Goal: Task Accomplishment & Management: Manage account settings

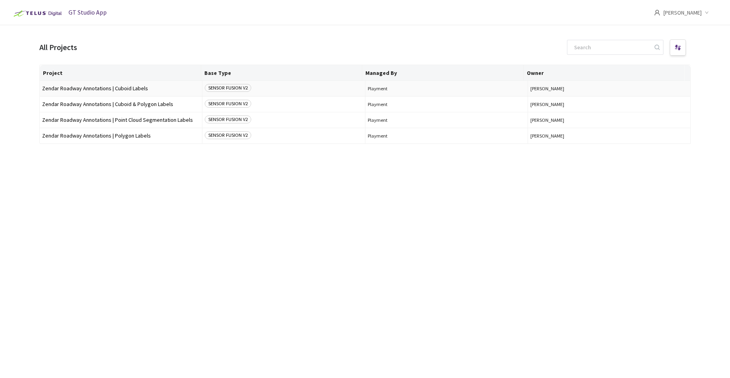
click at [117, 89] on span "Zendar Roadway Annotations | Cuboid Labels" at bounding box center [121, 88] width 158 height 6
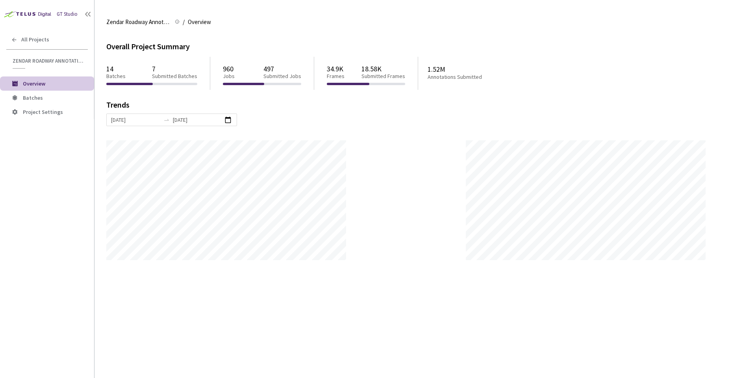
scroll to position [378, 730]
click at [42, 98] on span "Batches" at bounding box center [55, 98] width 65 height 7
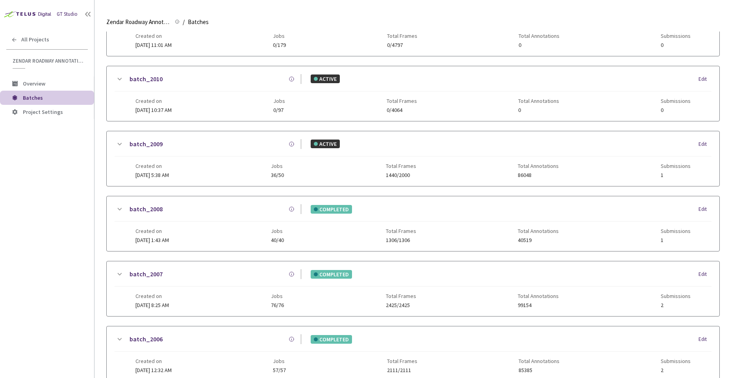
scroll to position [63, 0]
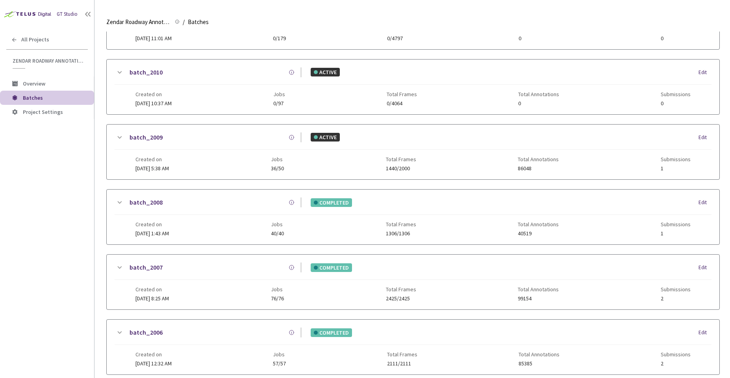
click at [310, 154] on div "Created on [DATE] 5:38 AM Jobs 36/50 Total Frames 1440/2000 Total Annotations 8…" at bounding box center [412, 161] width 555 height 22
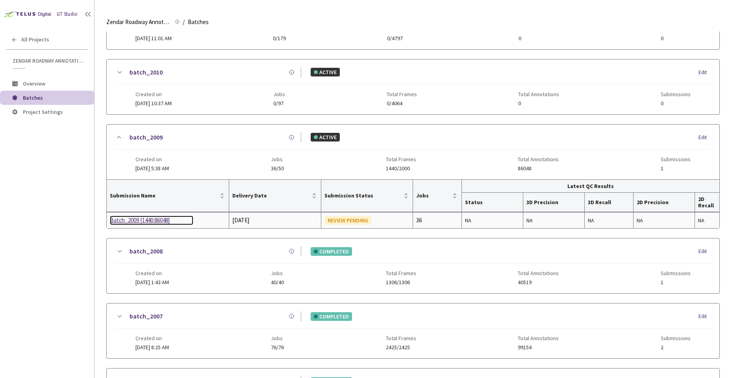
click at [167, 224] on div "Batch_2009 [1440:86048]" at bounding box center [151, 219] width 83 height 9
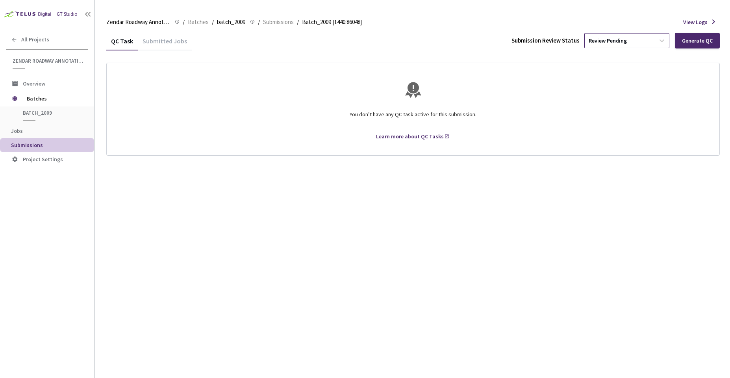
click at [636, 45] on div "Review Pending" at bounding box center [620, 40] width 70 height 13
click at [609, 85] on p "Approve" at bounding box center [628, 83] width 85 height 8
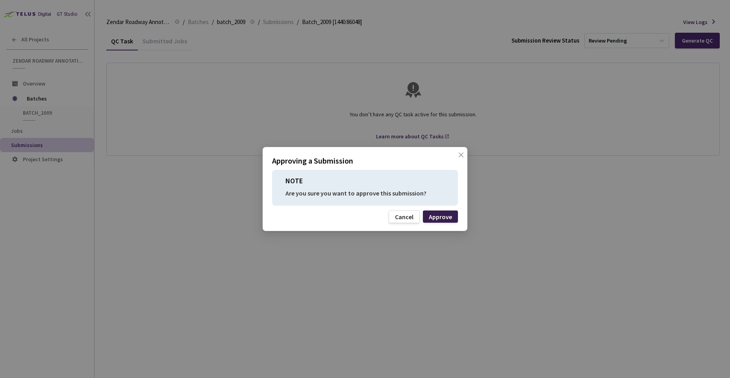
click at [446, 219] on div "Approve" at bounding box center [440, 216] width 23 height 6
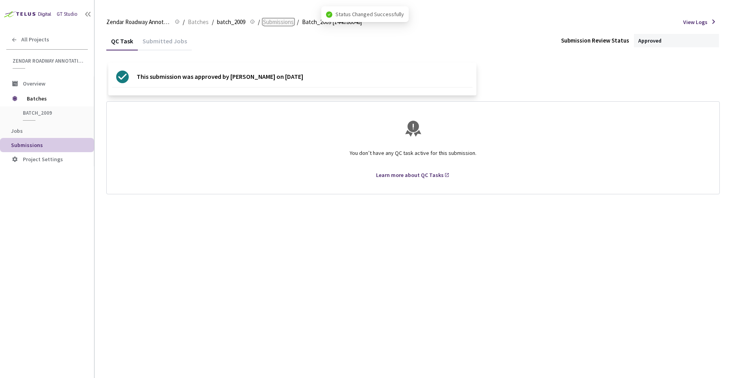
click at [274, 24] on span "Submissions" at bounding box center [278, 21] width 31 height 9
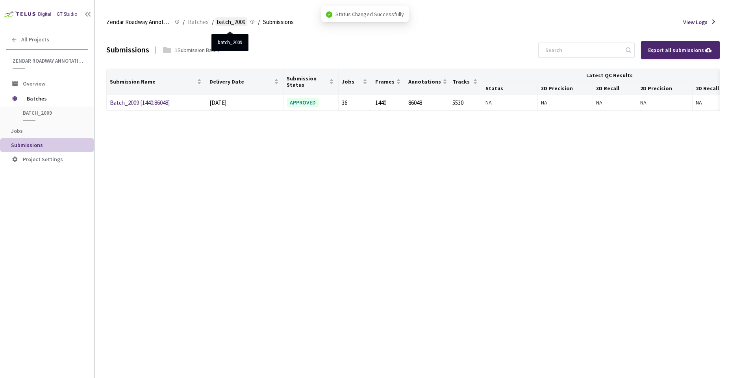
click at [237, 24] on span "batch_2009" at bounding box center [231, 21] width 28 height 9
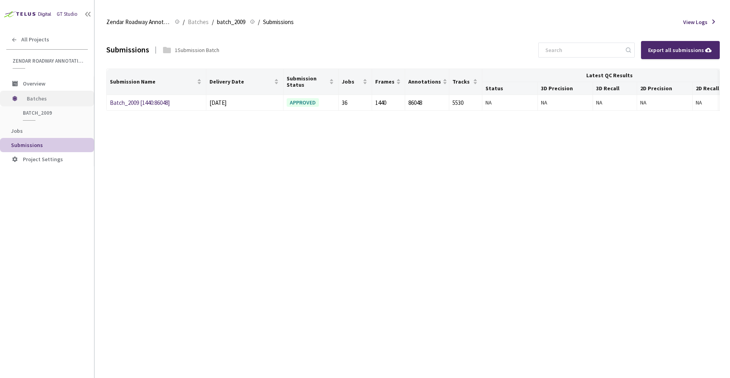
click at [48, 94] on span "Batches" at bounding box center [54, 99] width 54 height 16
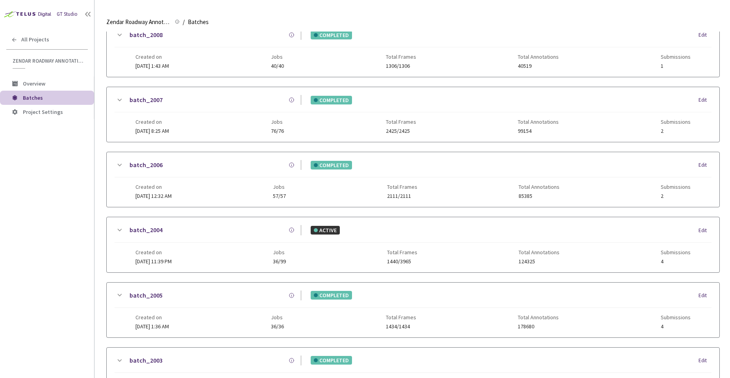
scroll to position [259, 0]
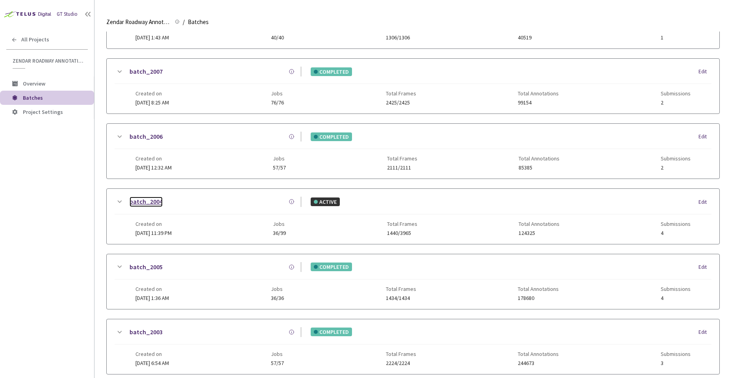
click at [158, 200] on link "batch_2004" at bounding box center [146, 202] width 33 height 10
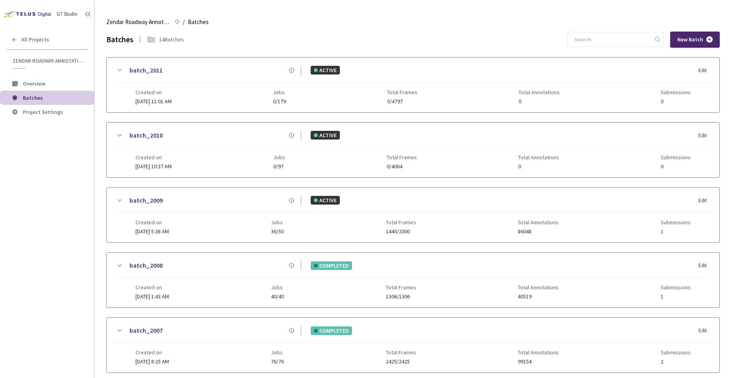
scroll to position [366, 0]
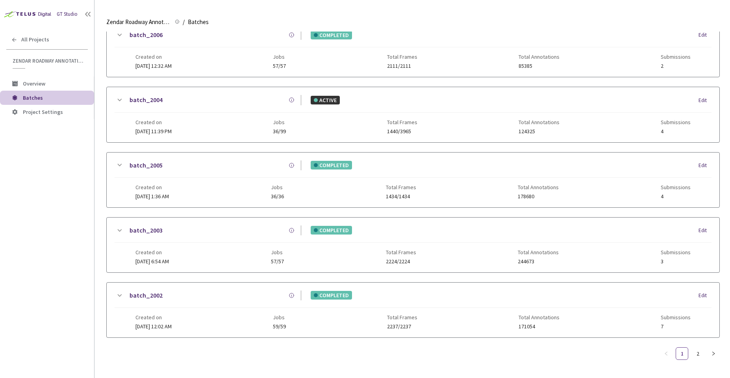
click at [202, 105] on div "batch_2004 ACTIVE Edit" at bounding box center [413, 103] width 597 height 17
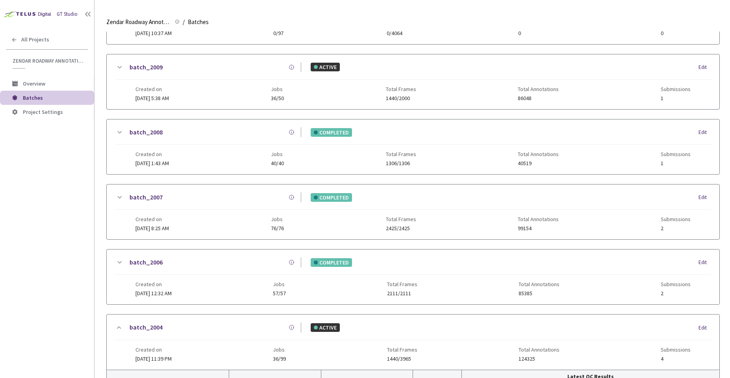
scroll to position [35, 0]
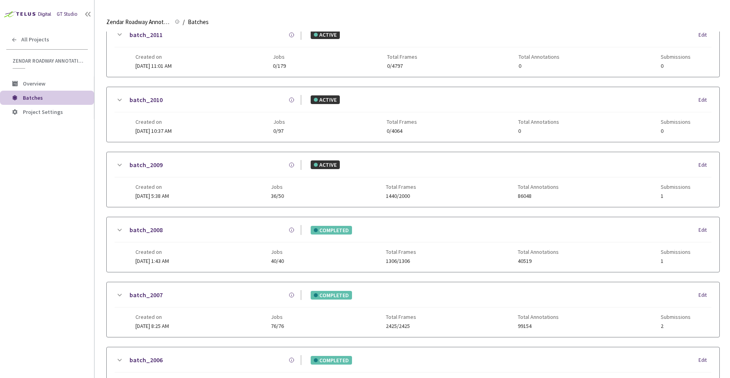
click at [241, 168] on div "batch_2009" at bounding box center [212, 165] width 177 height 10
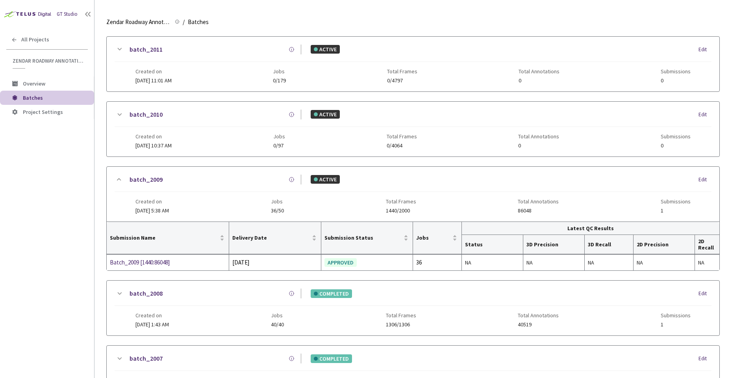
scroll to position [0, 0]
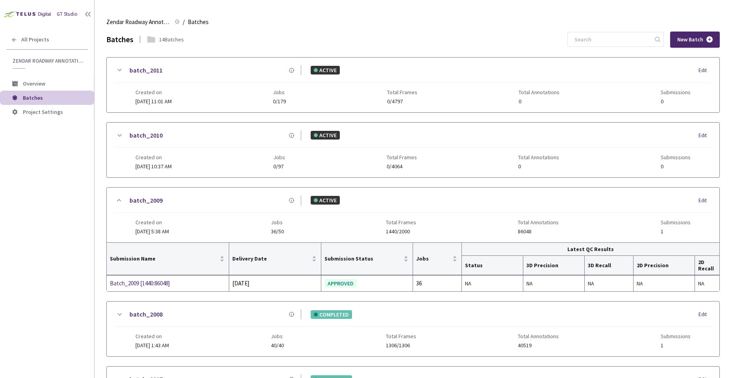
click at [241, 163] on div "Created on [DATE] 10:37 AM Jobs 0/97 Total Frames 0/4064 Total Annotations 0 Su…" at bounding box center [412, 159] width 555 height 22
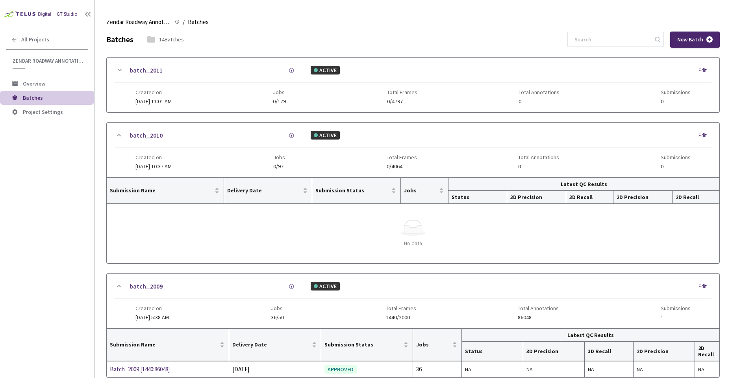
click at [241, 163] on div "Created on [DATE] 10:37 AM Jobs 0/97 Total Frames 0/4064 Total Annotations 0 Su…" at bounding box center [412, 159] width 555 height 22
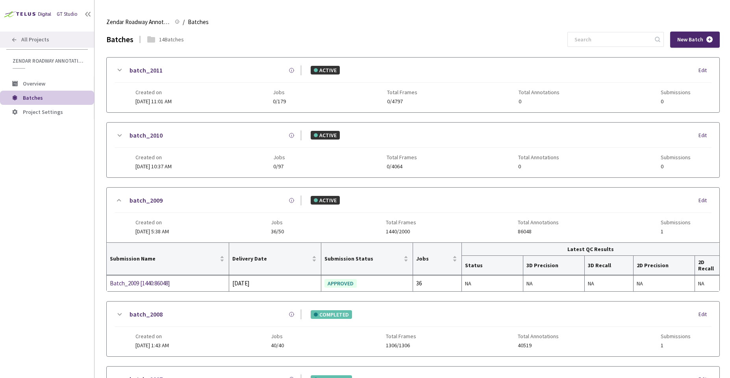
click at [45, 38] on span "All Projects" at bounding box center [35, 39] width 28 height 7
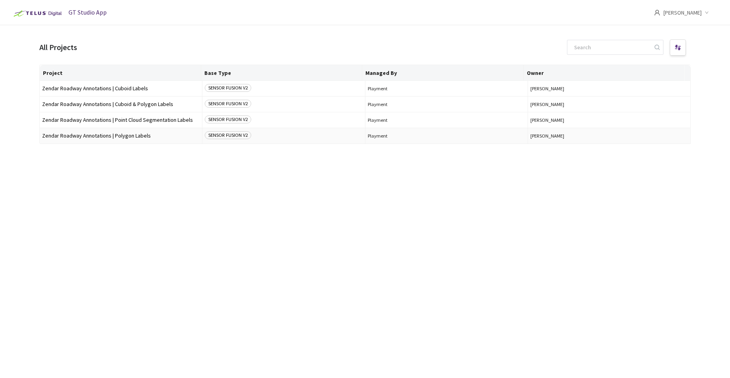
click at [104, 136] on span "Zendar Roadway Annotations | Polygon Labels" at bounding box center [121, 136] width 158 height 6
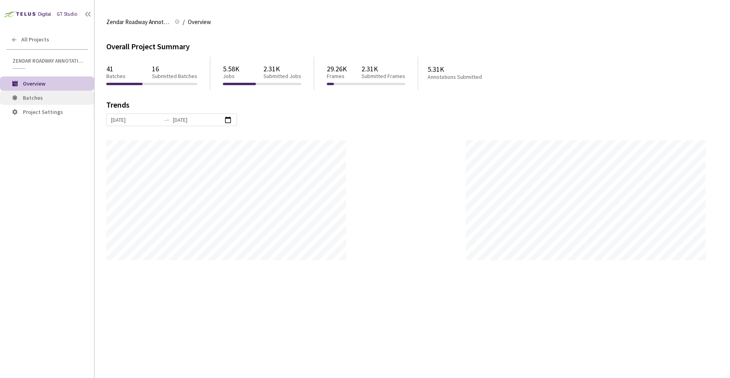
scroll to position [378, 730]
click at [79, 95] on span "Batches" at bounding box center [55, 98] width 65 height 7
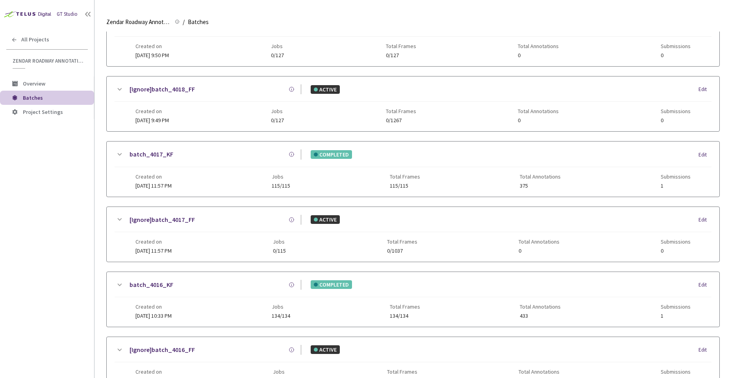
scroll to position [337, 0]
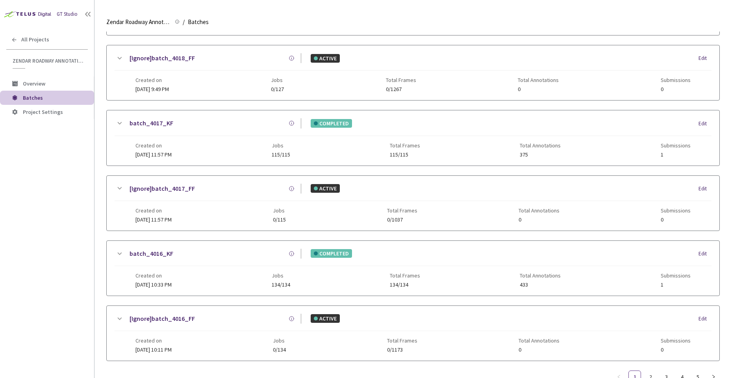
click at [420, 136] on div "Created on [DATE] 11:57 PM Jobs 115/115 Total Frames 115/115 Total Annotations …" at bounding box center [412, 147] width 555 height 22
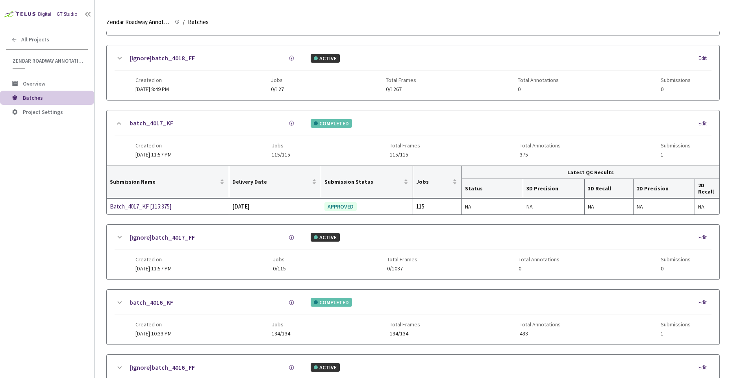
click at [420, 136] on div "Created on [DATE] 11:57 PM Jobs 115/115 Total Frames 115/115 Total Annotations …" at bounding box center [412, 147] width 555 height 22
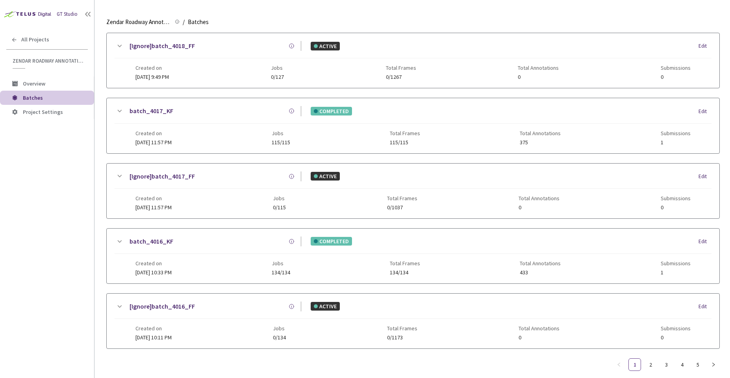
scroll to position [360, 0]
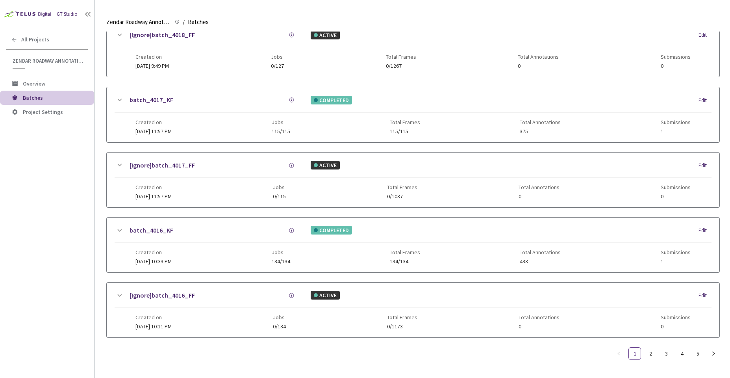
click at [379, 237] on div "batch_4016_KF COMPLETED Edit" at bounding box center [413, 233] width 597 height 17
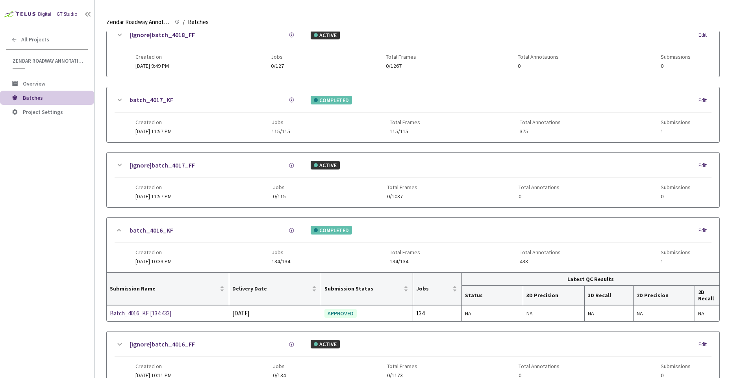
click at [379, 237] on div "batch_4016_KF COMPLETED Edit" at bounding box center [413, 233] width 597 height 17
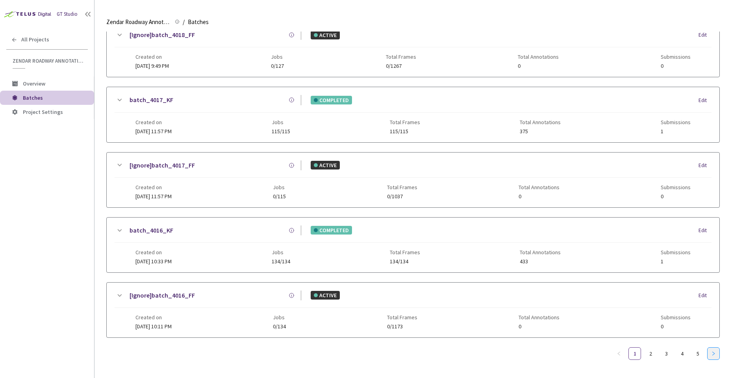
click at [717, 355] on button "button" at bounding box center [713, 353] width 13 height 13
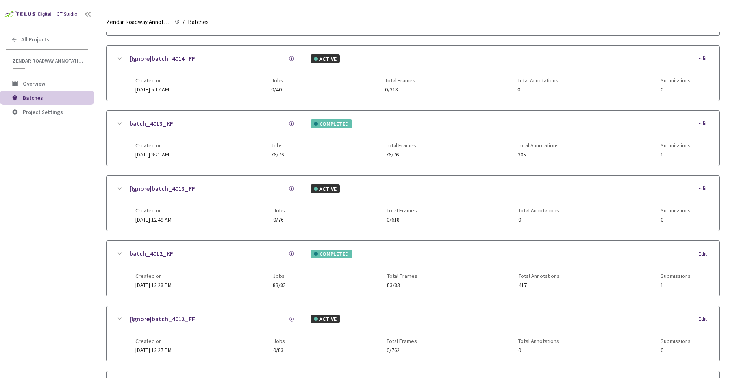
scroll to position [0, 0]
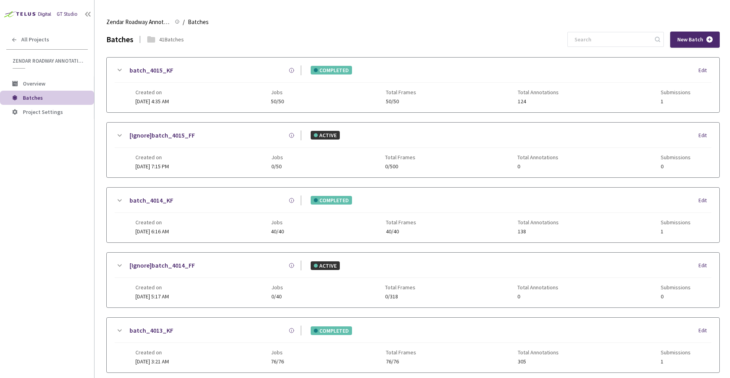
click at [369, 104] on div "Created on [DATE] 4:35 AM Jobs 50/50 Total Frames 50/50 Total Annotations 124 S…" at bounding box center [412, 94] width 555 height 22
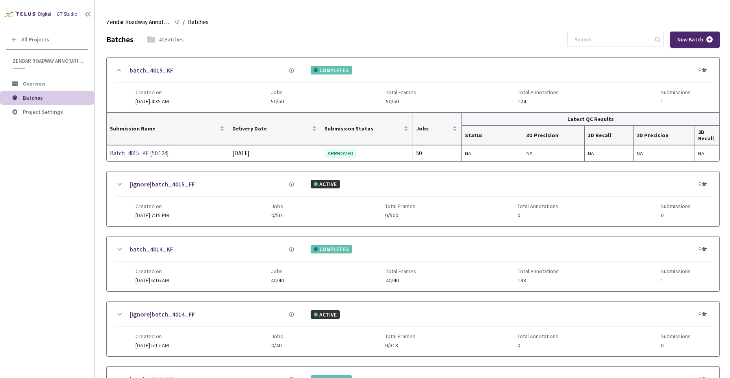
click at [369, 104] on div "Created on [DATE] 4:35 AM Jobs 50/50 Total Frames 50/50 Total Annotations 124 S…" at bounding box center [412, 94] width 555 height 22
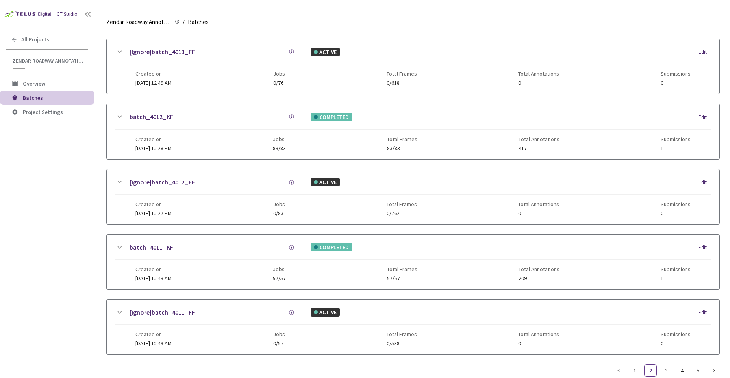
scroll to position [360, 0]
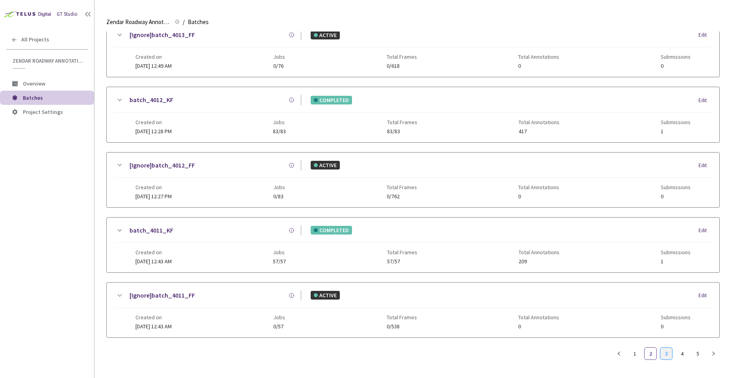
click at [669, 353] on link "3" at bounding box center [667, 353] width 12 height 12
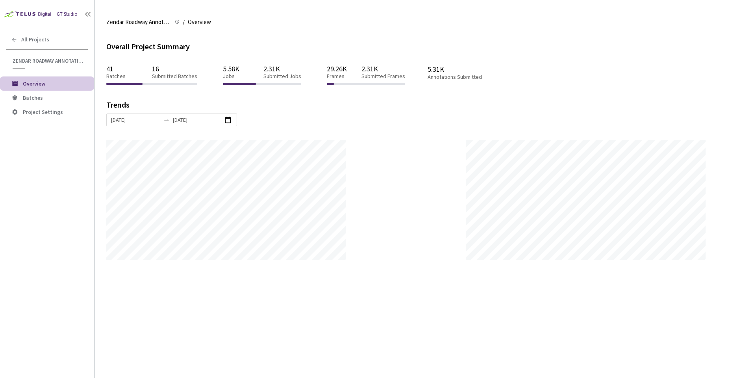
scroll to position [378, 730]
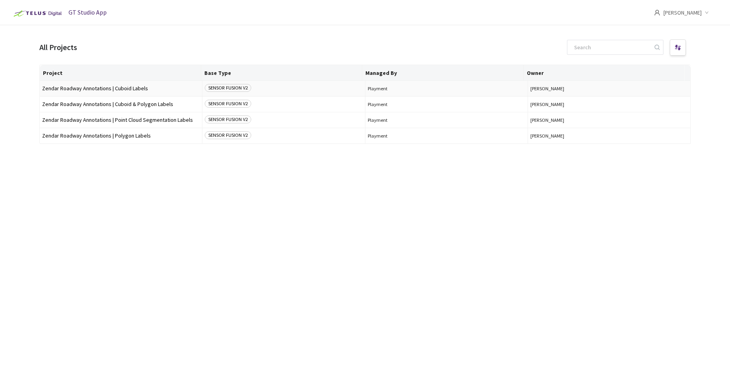
click at [105, 95] on td "Zendar Roadway Annotations | Cuboid Labels" at bounding box center [121, 89] width 163 height 16
click at [112, 90] on span "Zendar Roadway Annotations | Cuboid Labels" at bounding box center [121, 88] width 158 height 6
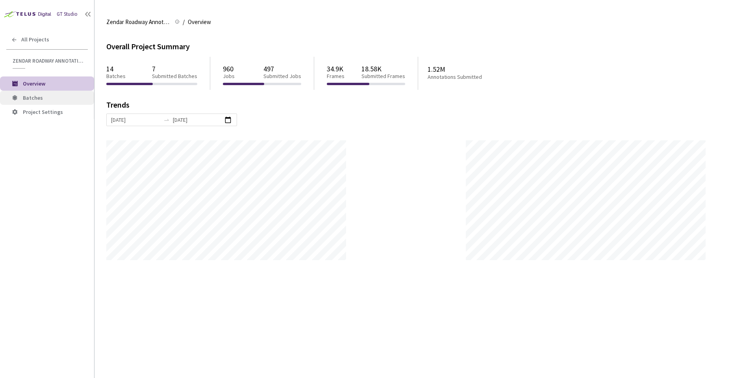
click at [57, 96] on span "Batches" at bounding box center [55, 98] width 65 height 7
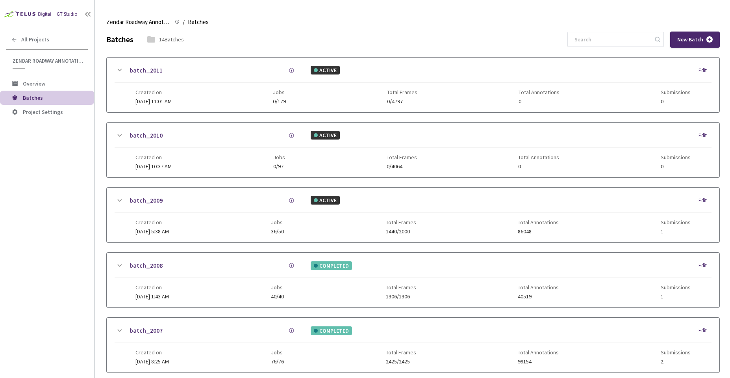
click at [221, 213] on div "Created on [DATE] 5:38 AM Jobs 36/50 Total Frames 1440/2000 Total Annotations 8…" at bounding box center [412, 224] width 555 height 22
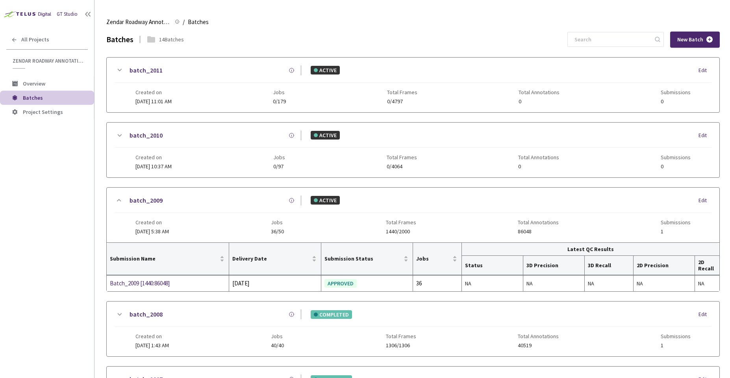
click at [221, 213] on div "Created on [DATE] 5:38 AM Jobs 36/50 Total Frames 1440/2000 Total Annotations 8…" at bounding box center [412, 224] width 555 height 22
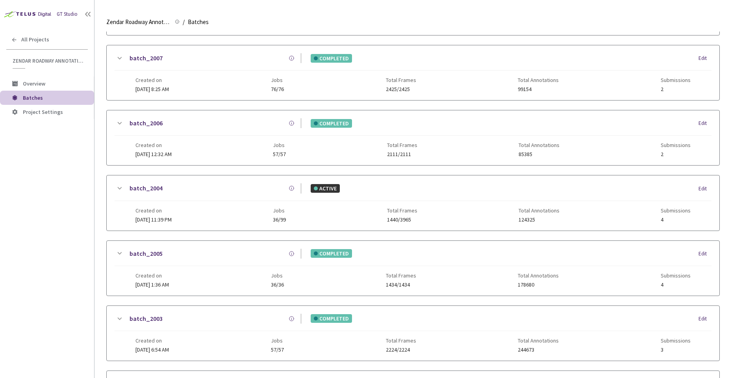
scroll to position [277, 0]
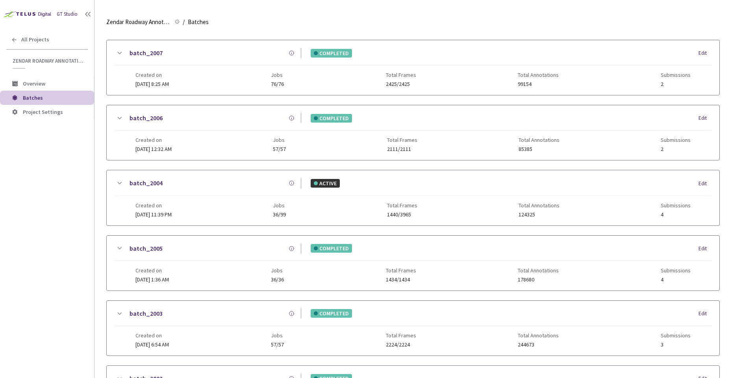
click at [223, 197] on div "Created on [DATE] 11:39 PM Jobs 36/99 Total Frames 1440/3965 Total Annotations …" at bounding box center [412, 207] width 555 height 22
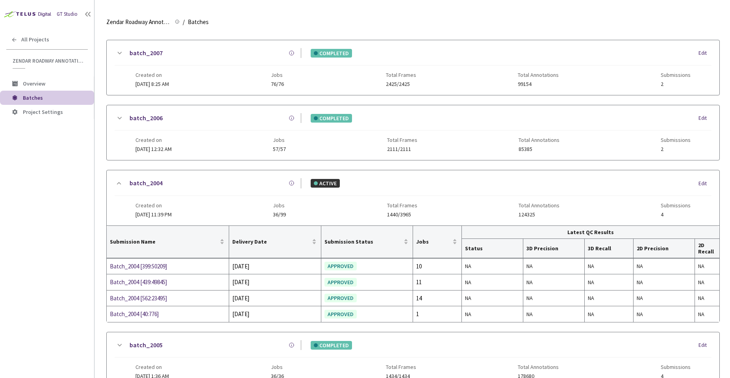
click at [223, 197] on div "Created on [DATE] 11:39 PM Jobs 36/99 Total Frames 1440/3965 Total Annotations …" at bounding box center [412, 207] width 555 height 22
